Goal: Task Accomplishment & Management: Complete application form

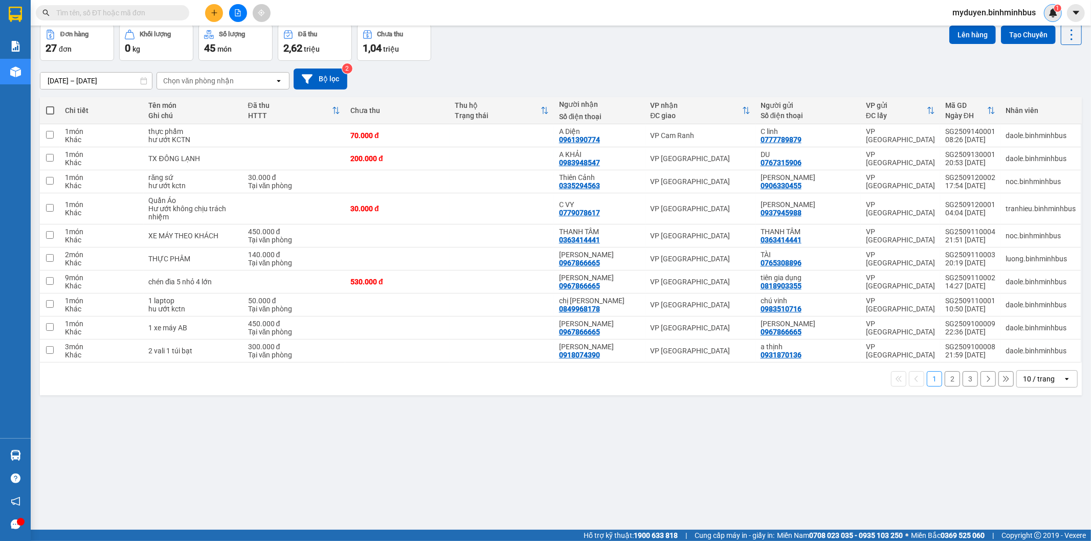
scroll to position [12726, 0]
click at [1026, 14] on span "myduyen.binhminhbus" at bounding box center [994, 12] width 100 height 13
click at [976, 34] on span "Đăng xuất" at bounding box center [998, 31] width 79 height 11
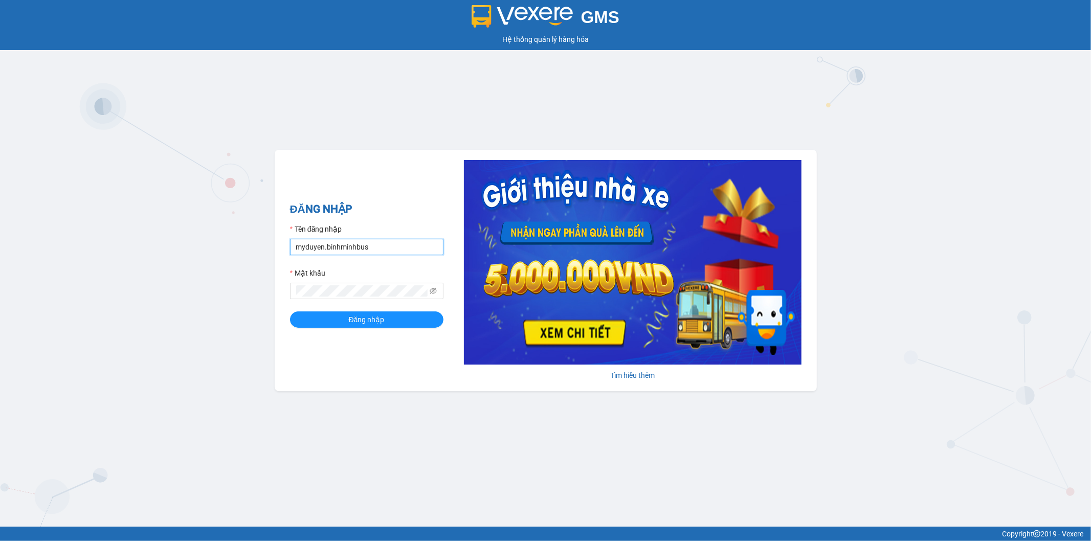
click at [323, 245] on input "myduyen.binhminhbus" at bounding box center [366, 247] width 153 height 16
type input "daole.binhminhbus"
click at [290, 312] on button "Đăng nhập" at bounding box center [366, 320] width 153 height 16
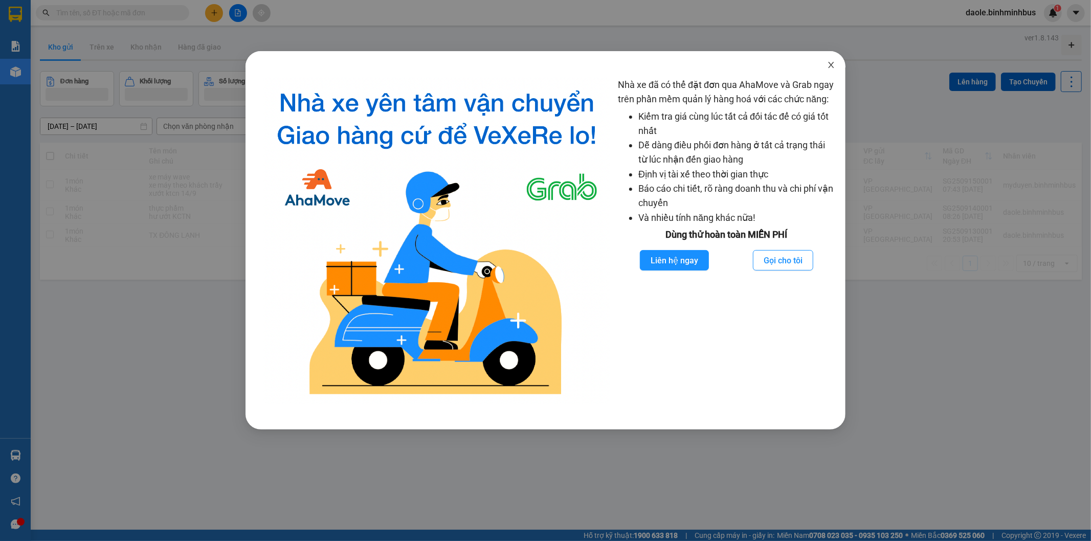
click at [831, 69] on span "Close" at bounding box center [831, 65] width 29 height 29
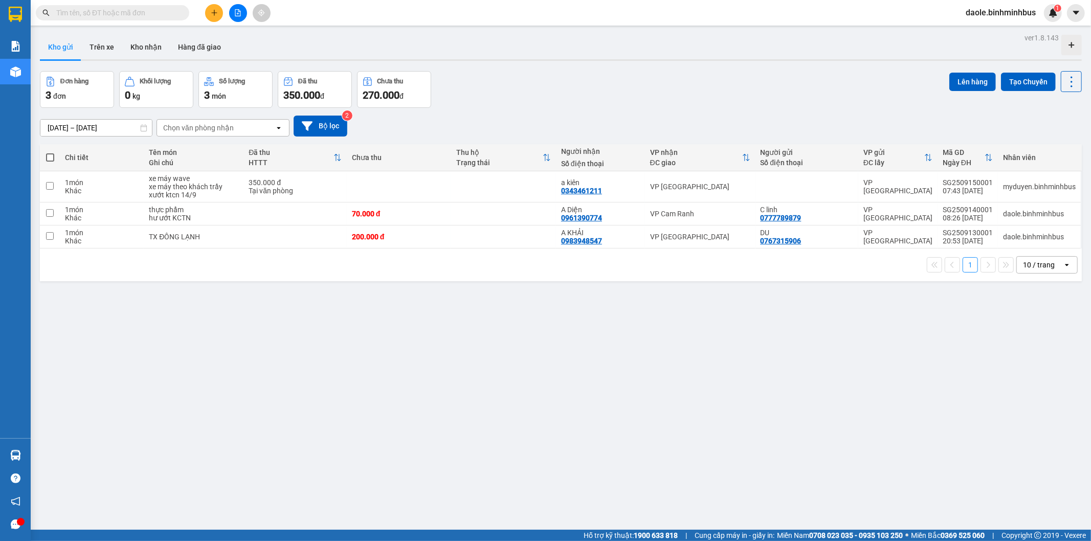
click at [213, 9] on icon "plus" at bounding box center [214, 12] width 7 height 7
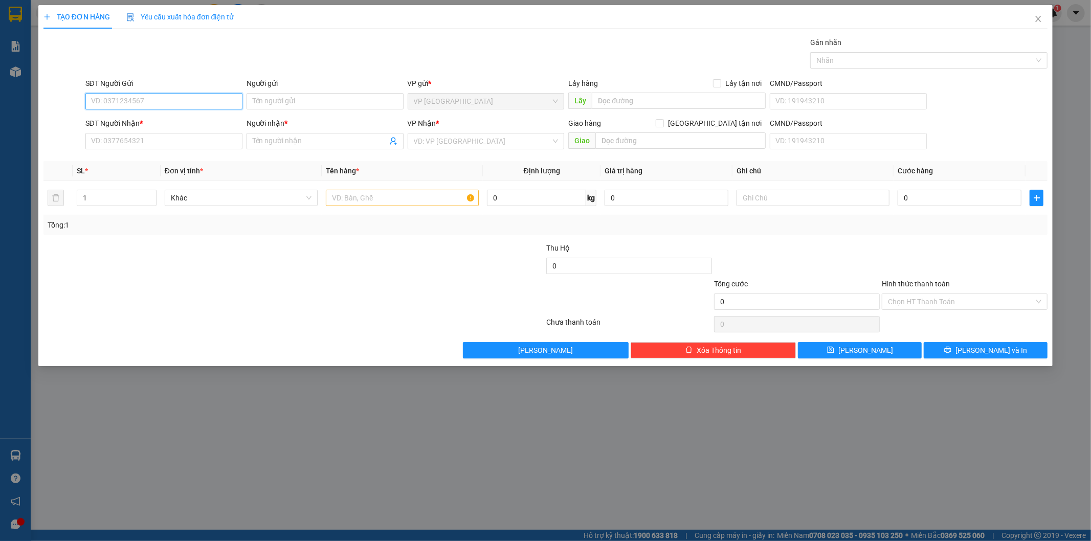
click at [192, 98] on input "SĐT Người Gửi" at bounding box center [163, 101] width 157 height 16
type input "0933771160"
click at [300, 97] on input "Người gửi" at bounding box center [325, 101] width 157 height 16
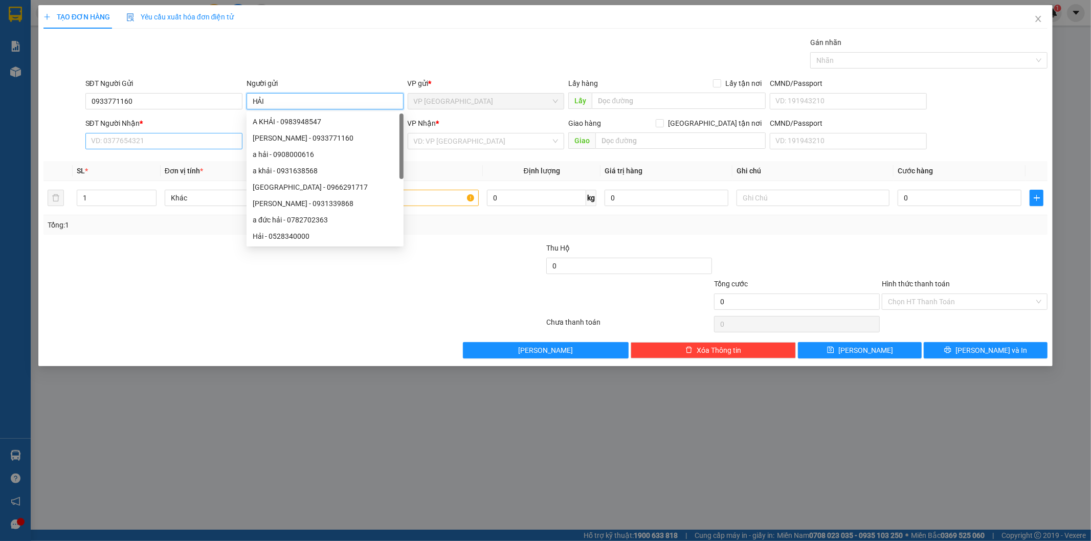
type input "HẢI"
click at [177, 139] on input "SĐT Người Nhận *" at bounding box center [163, 141] width 157 height 16
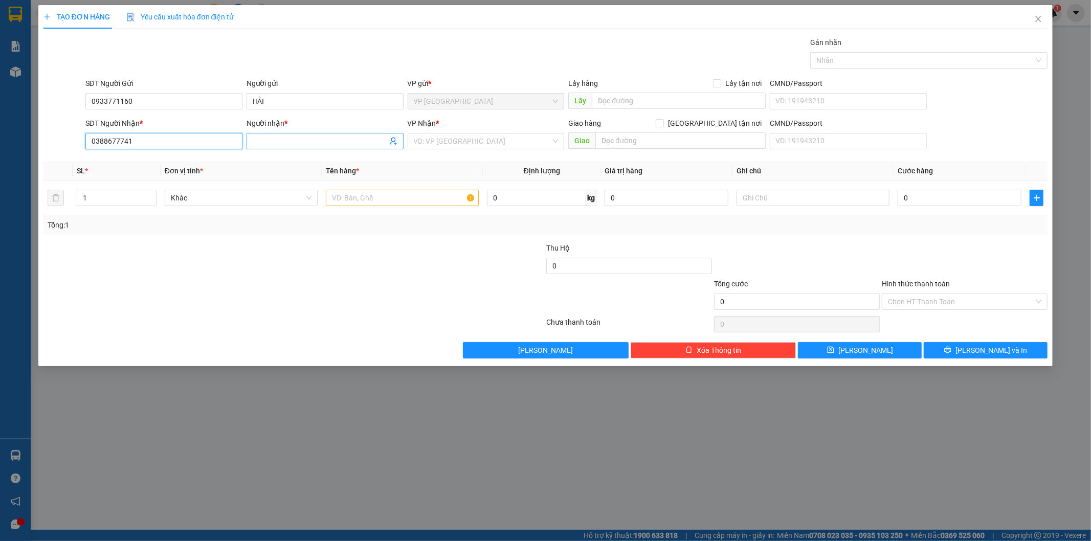
type input "0388677741"
click at [274, 139] on input "Người nhận *" at bounding box center [320, 141] width 135 height 11
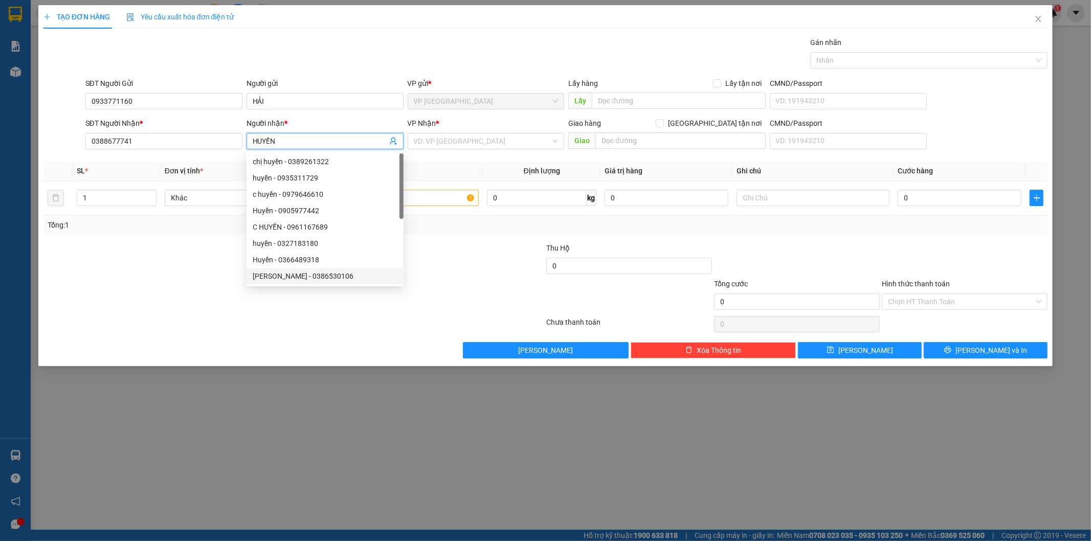
type input "HUYỀN"
drag, startPoint x: 295, startPoint y: 355, endPoint x: 412, endPoint y: 258, distance: 151.6
click at [297, 355] on div "Lưu nháp Xóa Thông tin [PERSON_NAME] và In" at bounding box center [545, 350] width 1007 height 16
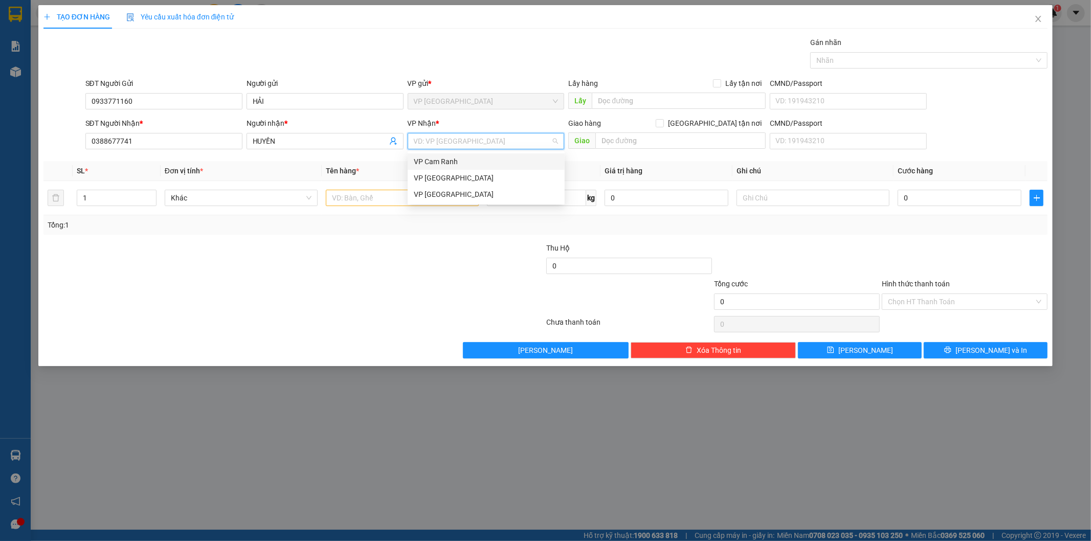
click at [504, 139] on input "search" at bounding box center [483, 141] width 138 height 15
click at [442, 161] on div "VP Cam Ranh" at bounding box center [486, 161] width 145 height 11
type textarea "0"
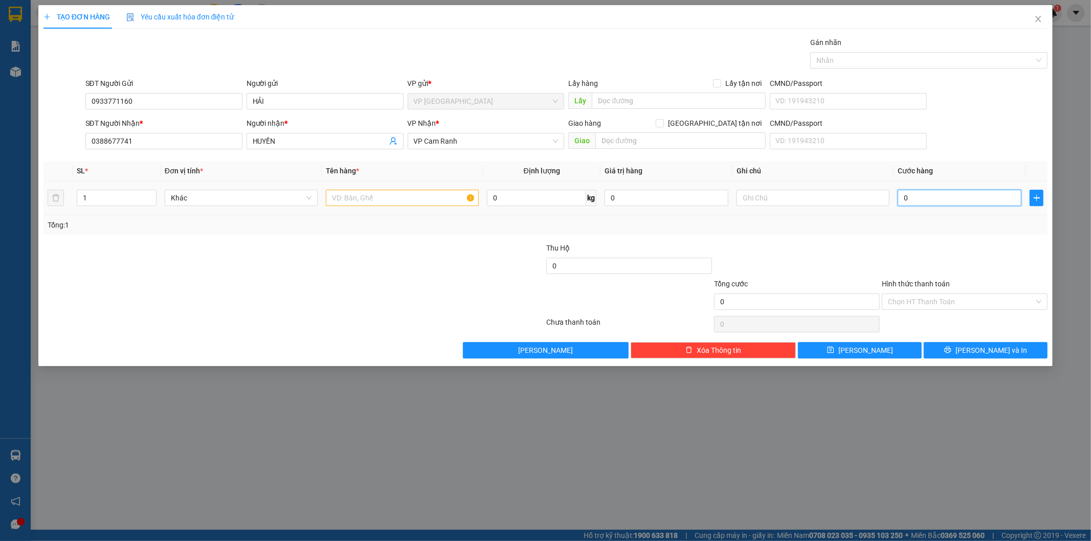
click at [947, 202] on input "0" at bounding box center [960, 198] width 124 height 16
type input "3"
type input "30"
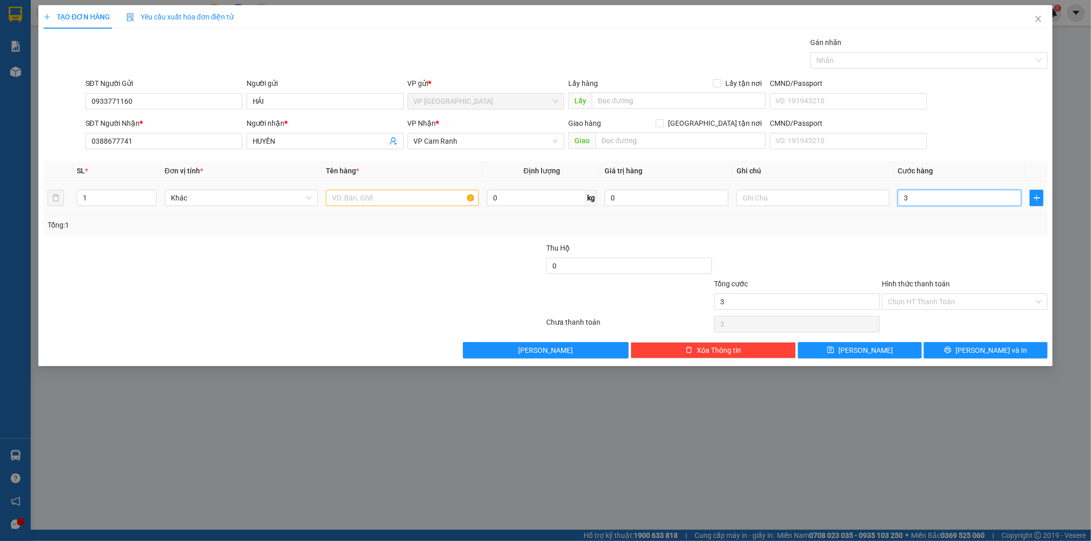
type input "30"
type input "30.000"
click at [785, 234] on div "Tổng: 1" at bounding box center [545, 224] width 1005 height 19
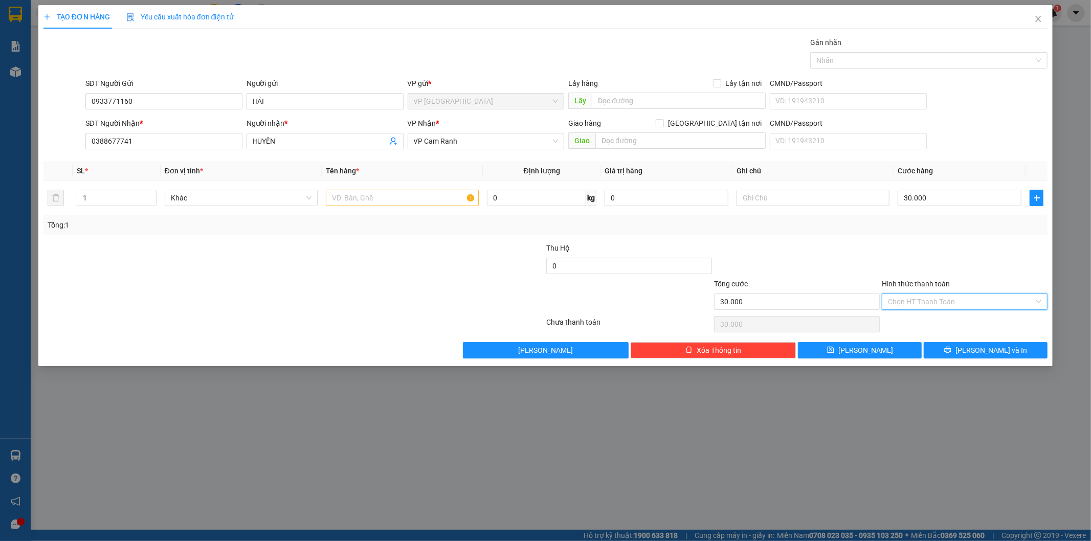
click at [916, 300] on input "Hình thức thanh toán" at bounding box center [961, 301] width 146 height 15
click at [928, 325] on div "Tại văn phòng" at bounding box center [965, 322] width 153 height 11
type input "0"
drag, startPoint x: 986, startPoint y: 345, endPoint x: 840, endPoint y: 416, distance: 162.7
click at [986, 346] on span "[PERSON_NAME] và In" at bounding box center [992, 350] width 72 height 11
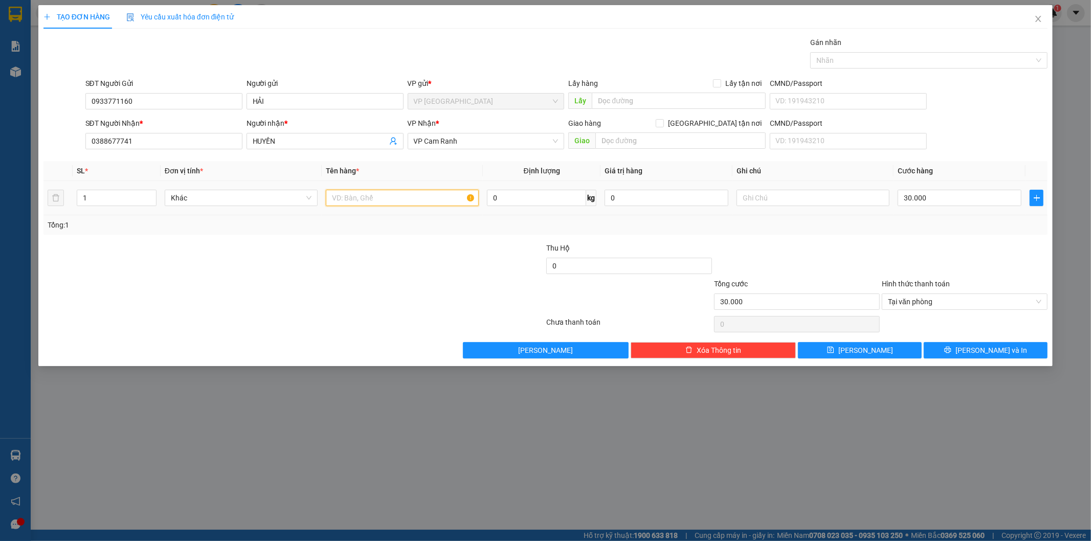
click at [357, 197] on input "text" at bounding box center [402, 198] width 153 height 16
type input "BÁNH"
click at [986, 345] on span "[PERSON_NAME] và In" at bounding box center [992, 350] width 72 height 11
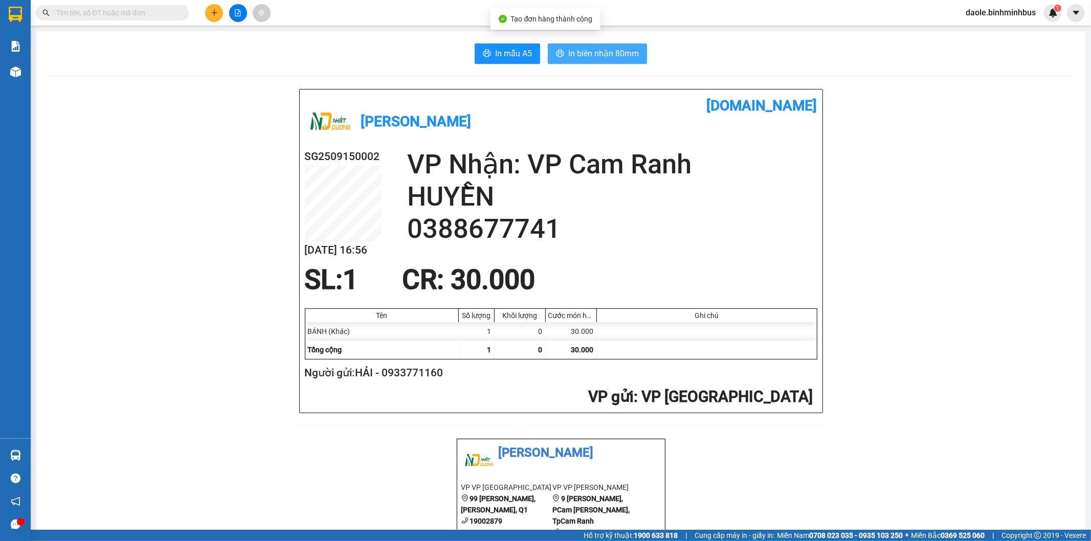
click at [603, 53] on span "In biên nhận 80mm" at bounding box center [603, 53] width 71 height 13
click at [495, 51] on span "In mẫu A5" at bounding box center [513, 53] width 37 height 13
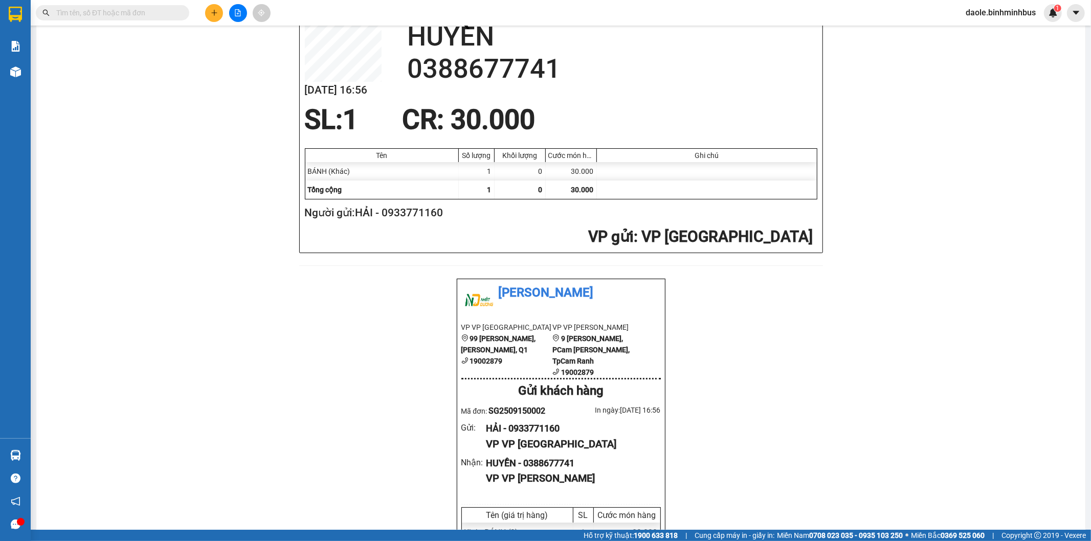
scroll to position [170, 0]
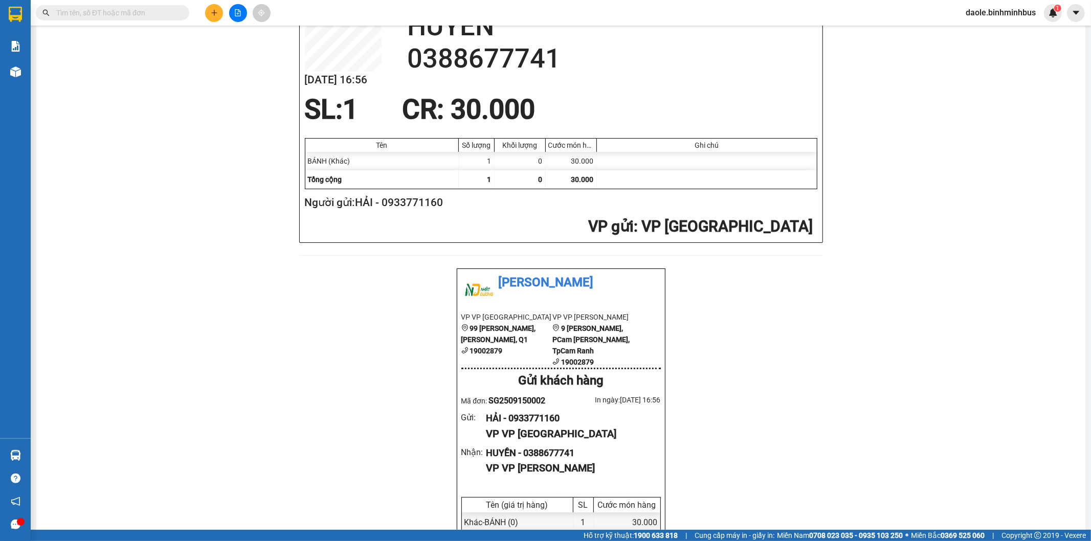
click at [415, 205] on h2 "Người gửi: HẢI - 0933771160" at bounding box center [559, 202] width 509 height 17
copy h2 "0933771160"
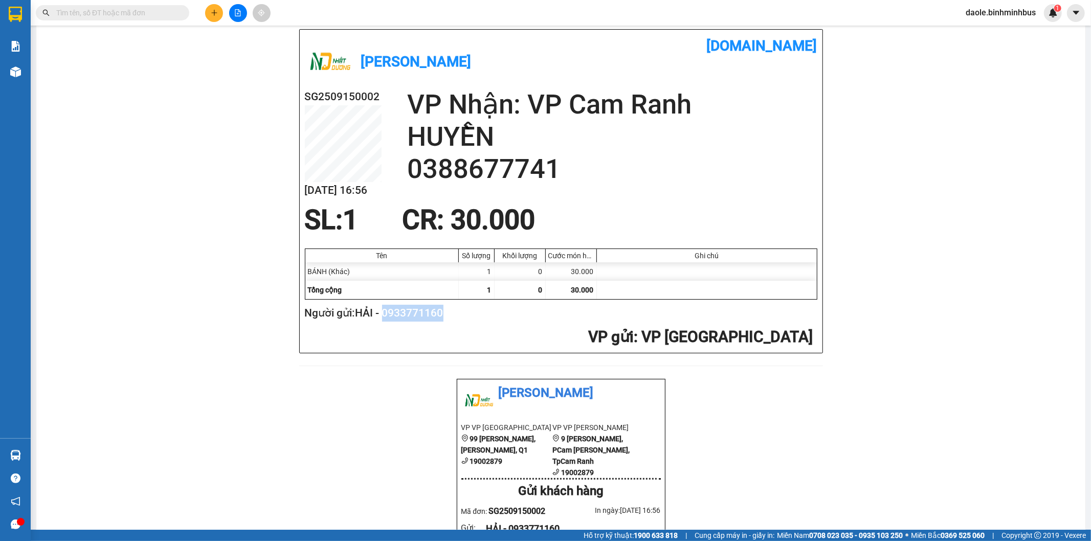
scroll to position [0, 0]
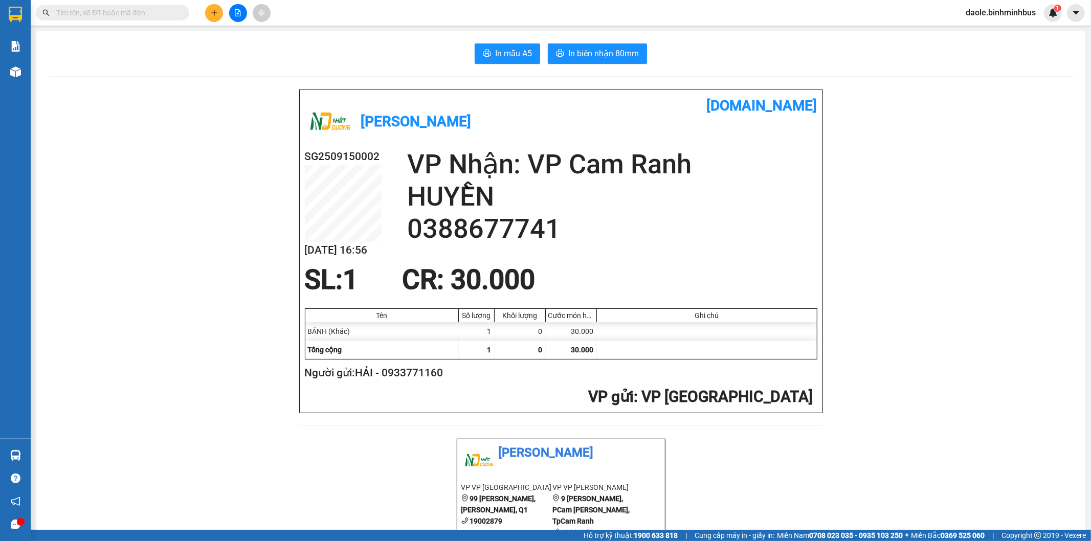
click at [169, 17] on input "text" at bounding box center [116, 12] width 121 height 11
paste input "0969346300"
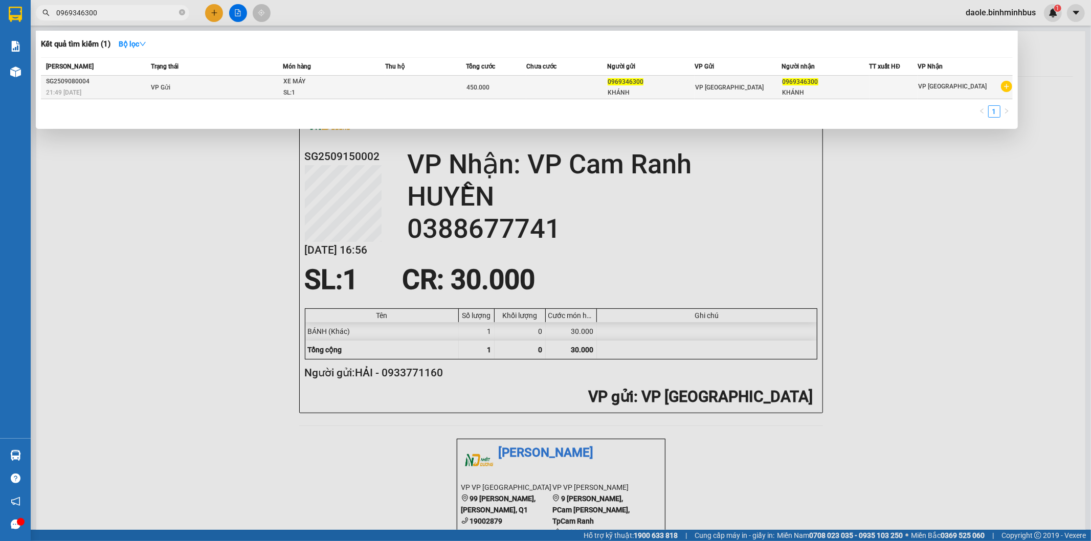
type input "0969346300"
click at [155, 93] on td "VP Gửi" at bounding box center [215, 88] width 135 height 24
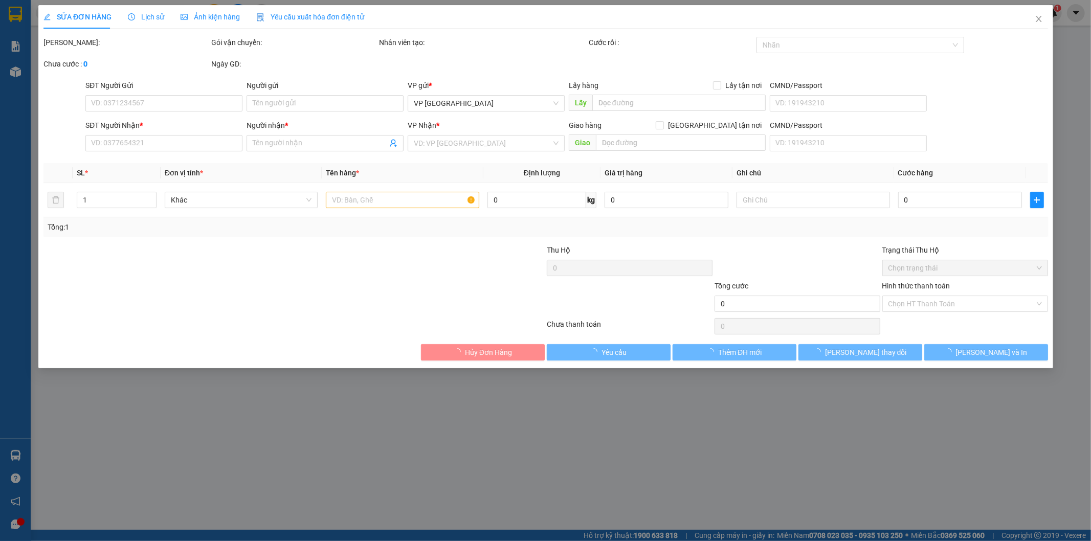
type input "0969346300"
type input "KHÁNH"
type input "0969346300"
type input "KHÁNH"
type input "450.000"
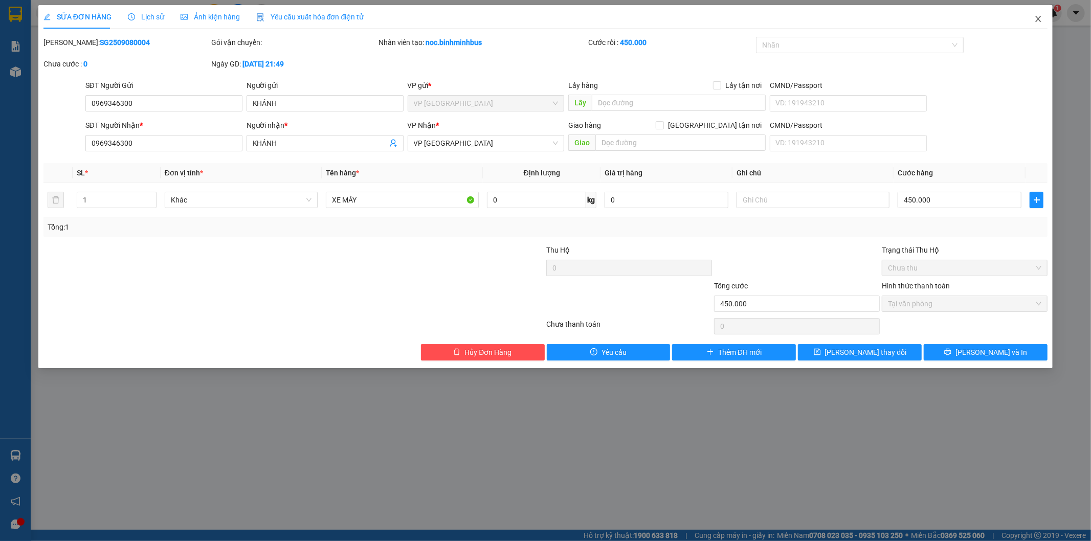
click at [1039, 20] on icon "close" at bounding box center [1039, 19] width 6 height 6
